Goal: Task Accomplishment & Management: Manage account settings

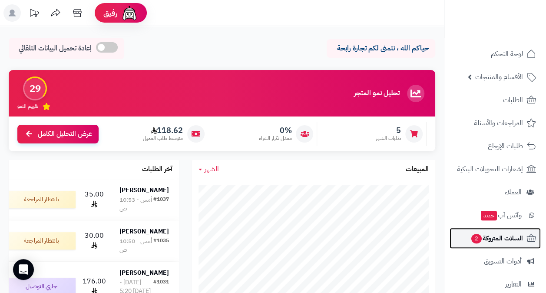
click at [518, 241] on span "السلات المتروكة 2" at bounding box center [496, 238] width 53 height 12
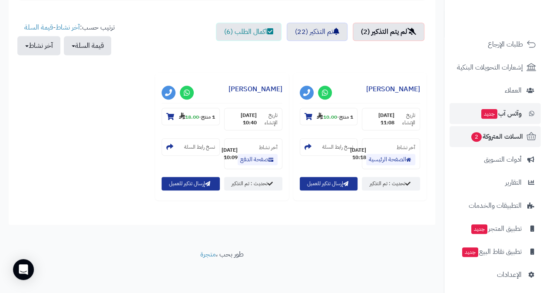
scroll to position [104, 0]
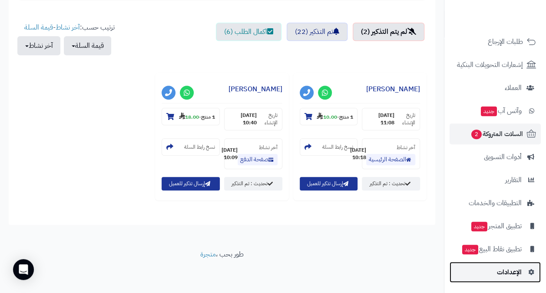
click at [517, 268] on span "الإعدادات" at bounding box center [509, 272] width 25 height 12
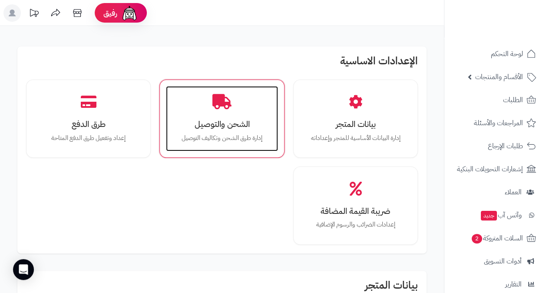
click at [230, 121] on h3 "الشحن والتوصيل" at bounding box center [222, 123] width 94 height 9
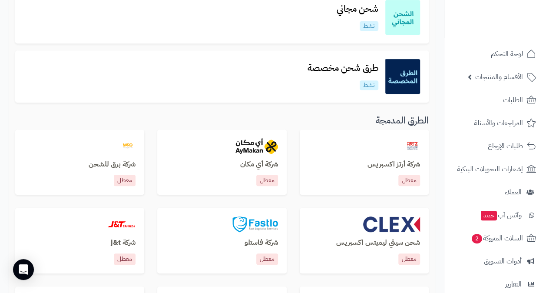
scroll to position [174, 0]
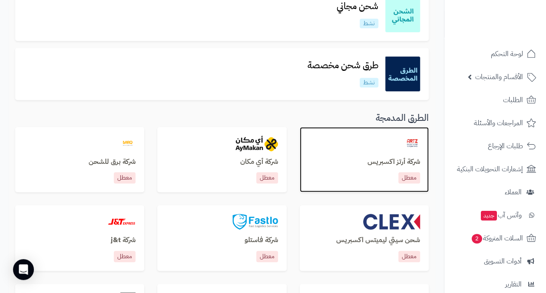
click at [368, 147] on div at bounding box center [364, 143] width 112 height 16
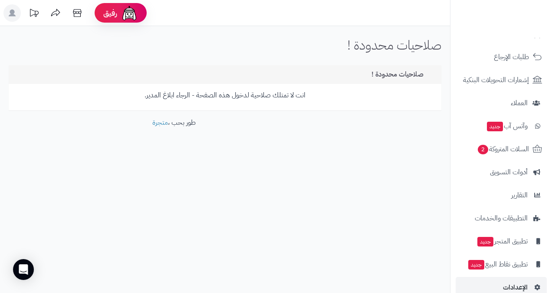
scroll to position [104, 0]
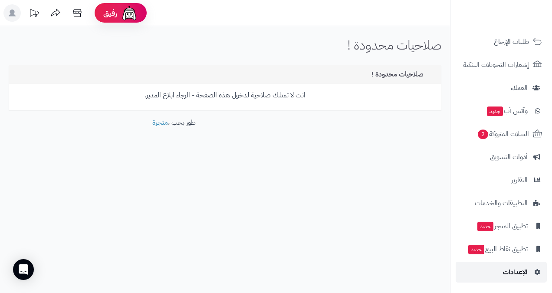
click at [521, 270] on span "الإعدادات" at bounding box center [515, 272] width 25 height 12
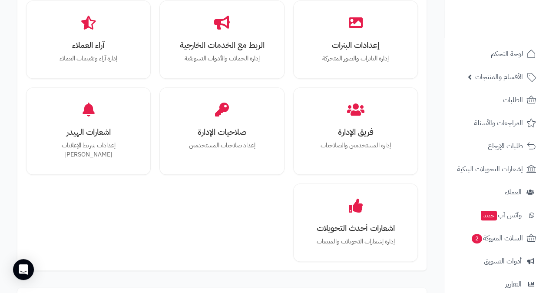
scroll to position [391, 0]
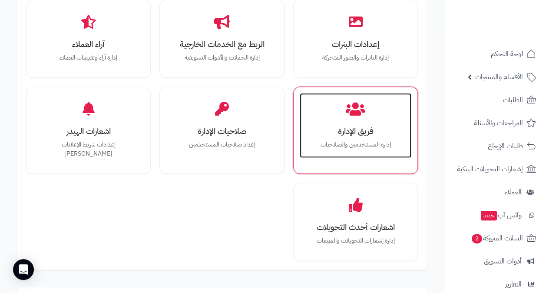
click at [344, 119] on div "فريق الإدارة إدارة المستخدمين والصلاحيات" at bounding box center [356, 125] width 112 height 65
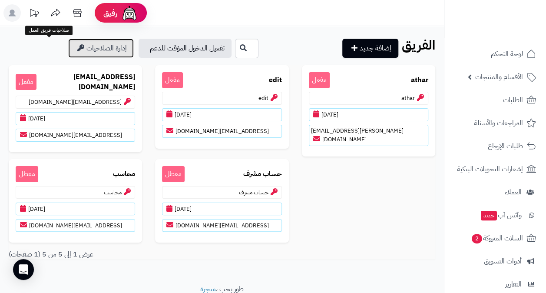
click at [68, 46] on link "إدارة الصلاحيات" at bounding box center [101, 48] width 66 height 19
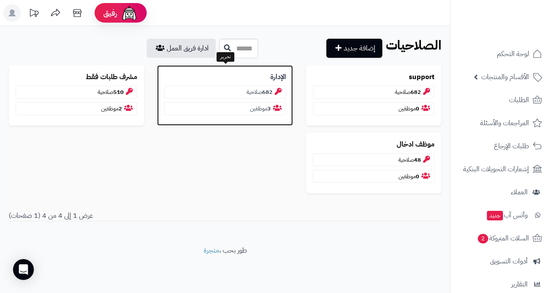
click at [229, 74] on p "الإدارة" at bounding box center [225, 77] width 122 height 10
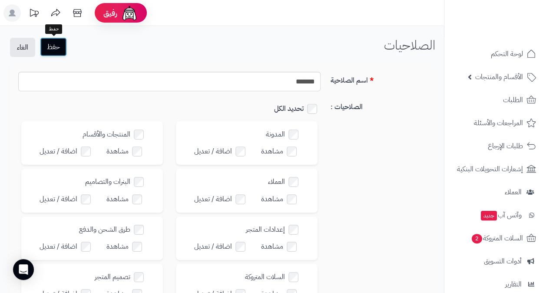
click at [54, 43] on button "حفظ" at bounding box center [53, 46] width 27 height 19
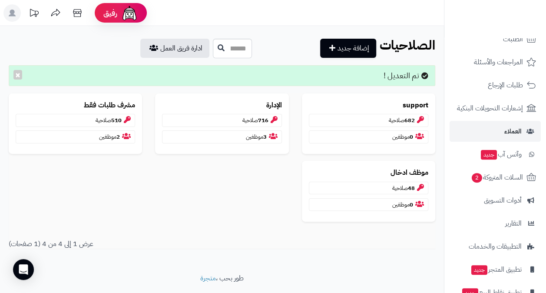
scroll to position [104, 0]
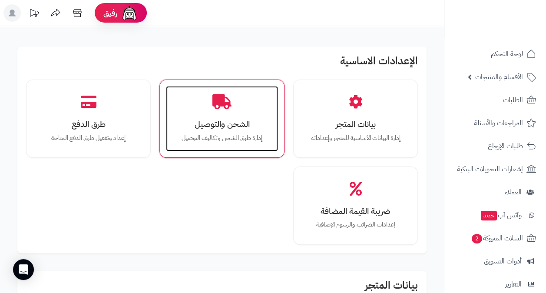
click at [218, 115] on div "الشحن والتوصيل إدارة طرق الشحن وتكاليف التوصيل" at bounding box center [222, 118] width 112 height 65
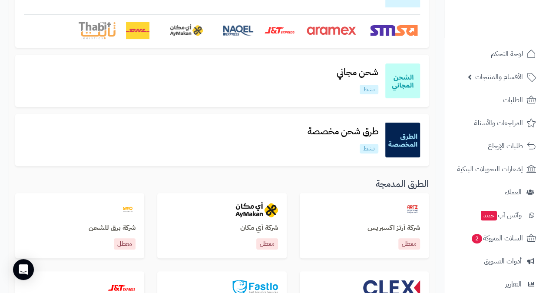
scroll to position [174, 0]
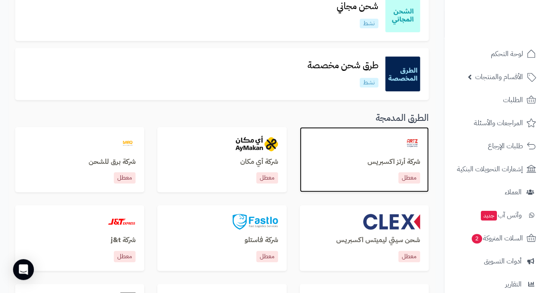
click at [381, 168] on div "شركة أرتز اكسبريس معطل" at bounding box center [364, 171] width 112 height 26
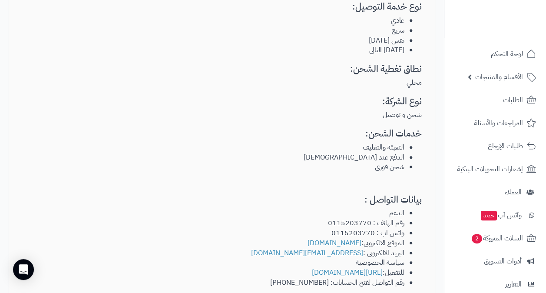
scroll to position [304, 0]
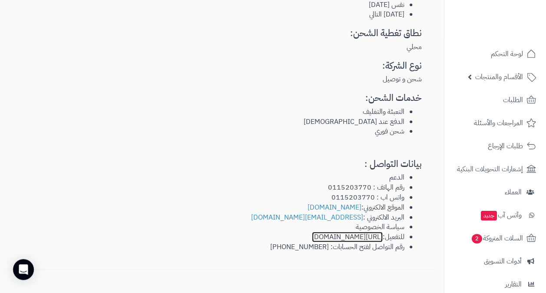
click at [327, 231] on link "https://www.artzexp.com/" at bounding box center [347, 236] width 71 height 10
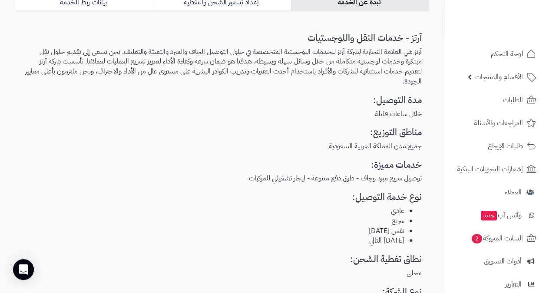
scroll to position [0, 0]
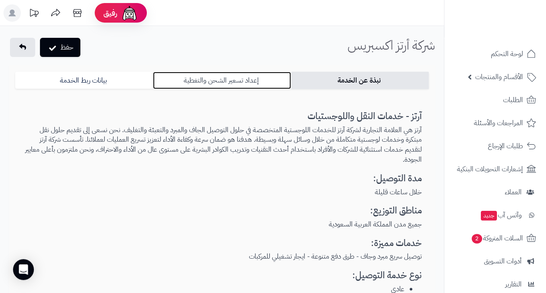
click at [219, 77] on link "إعداد تسعير الشحن والتغطية" at bounding box center [222, 80] width 138 height 17
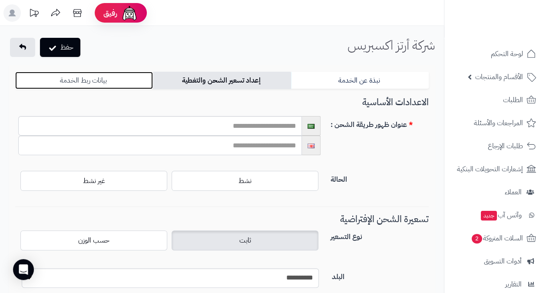
click at [107, 77] on link "بيانات ربط الخدمة" at bounding box center [84, 80] width 138 height 17
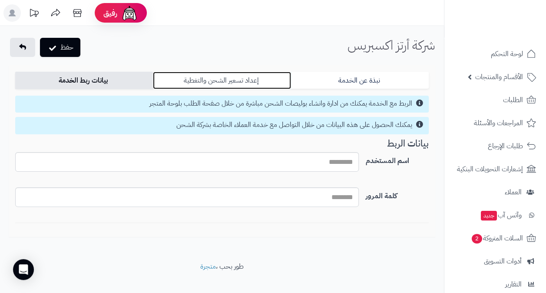
click at [218, 76] on link "إعداد تسعير الشحن والتغطية" at bounding box center [222, 80] width 138 height 17
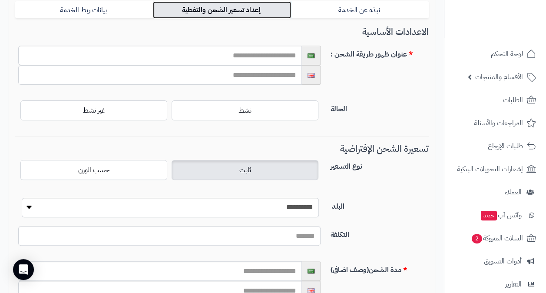
scroll to position [87, 0]
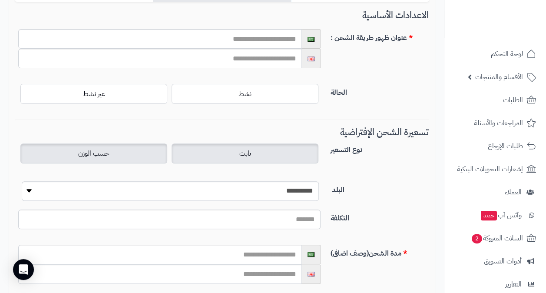
click at [152, 150] on label "حسب الوزن" at bounding box center [93, 153] width 147 height 20
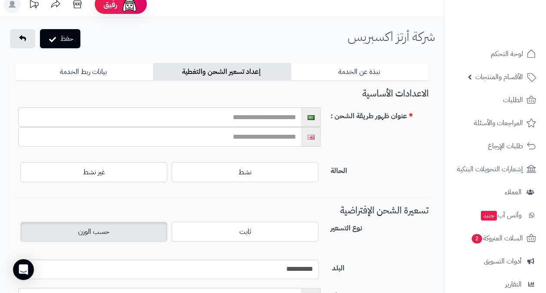
scroll to position [0, 0]
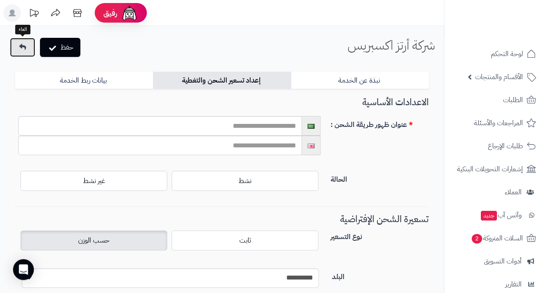
click at [25, 45] on icon at bounding box center [22, 46] width 7 height 7
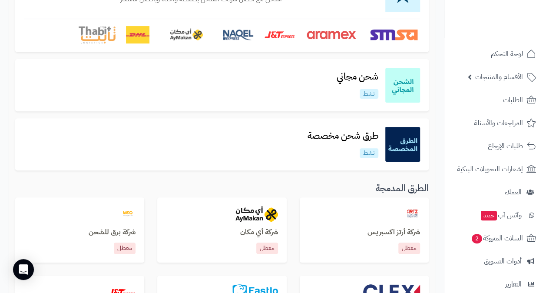
scroll to position [174, 0]
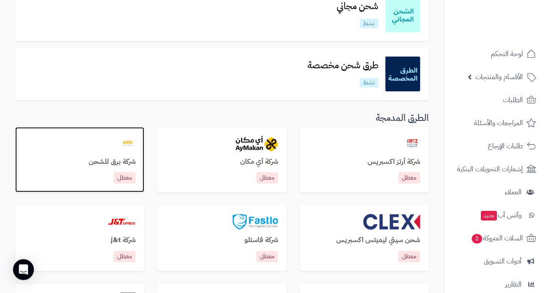
click at [102, 160] on h3 "شركة برق للشحن" at bounding box center [80, 162] width 112 height 8
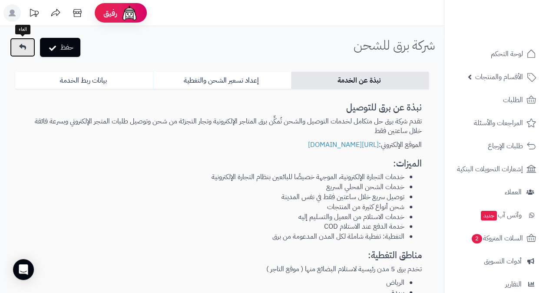
click at [17, 48] on link at bounding box center [22, 47] width 25 height 19
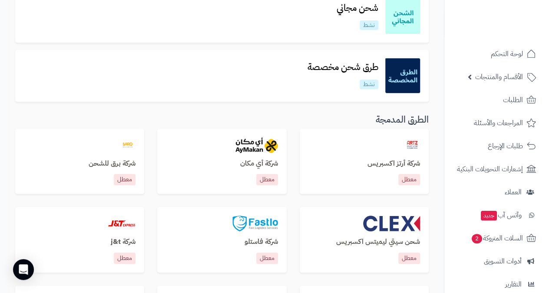
scroll to position [174, 0]
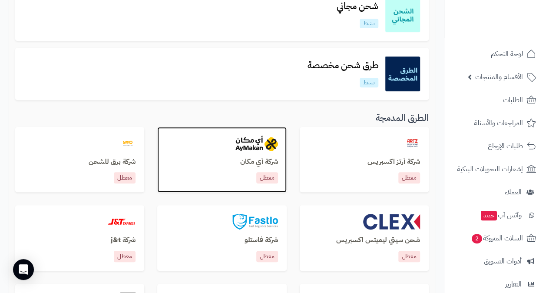
click at [207, 156] on div "شركة أي مكان معطل" at bounding box center [221, 160] width 129 height 66
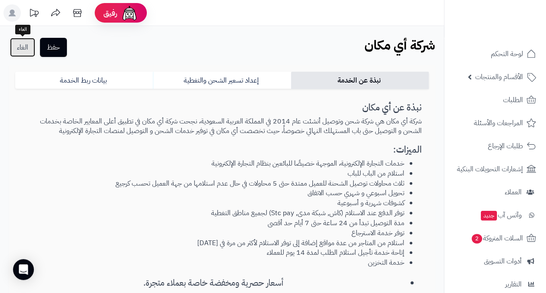
click at [21, 43] on link "الغاء" at bounding box center [22, 47] width 25 height 19
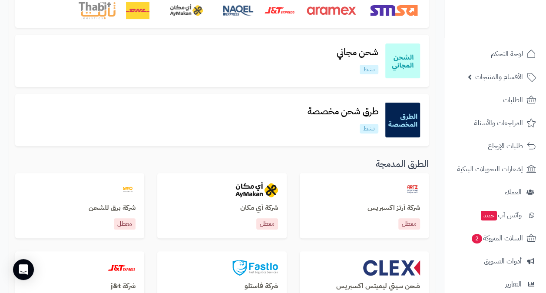
scroll to position [130, 0]
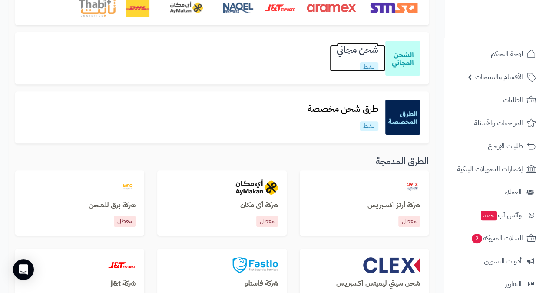
click at [370, 52] on h3 "شحن مجاني" at bounding box center [358, 50] width 56 height 10
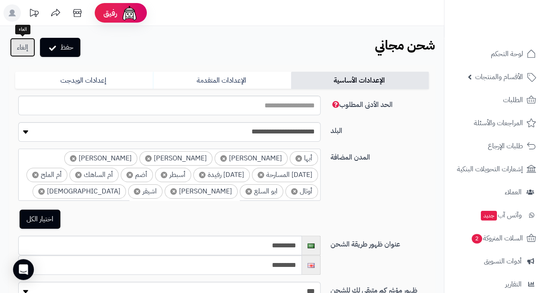
click at [20, 50] on link "إلغاء" at bounding box center [22, 47] width 25 height 19
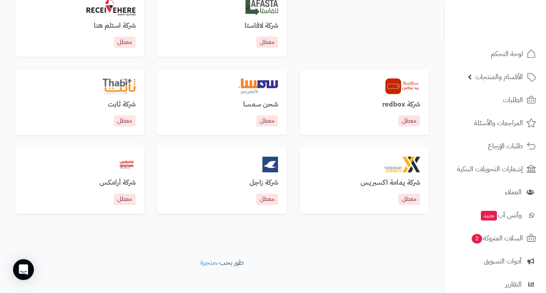
scroll to position [552, 0]
